Goal: Navigation & Orientation: Go to known website

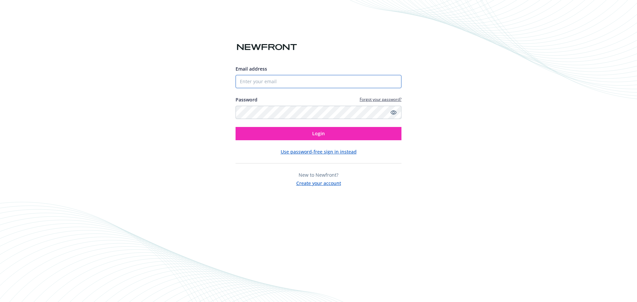
click at [267, 83] on input "Email address" at bounding box center [319, 81] width 166 height 13
paste input "[EMAIL_ADDRESS][DOMAIN_NAME]"
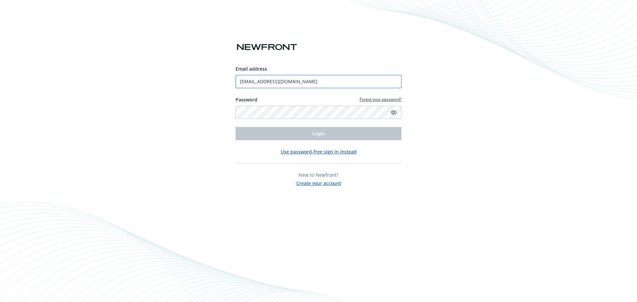
type input "[EMAIL_ADDRESS][DOMAIN_NAME]"
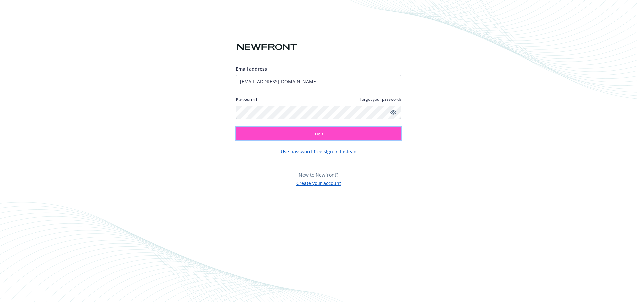
click at [285, 138] on button "Login" at bounding box center [319, 133] width 166 height 13
